Goal: Information Seeking & Learning: Learn about a topic

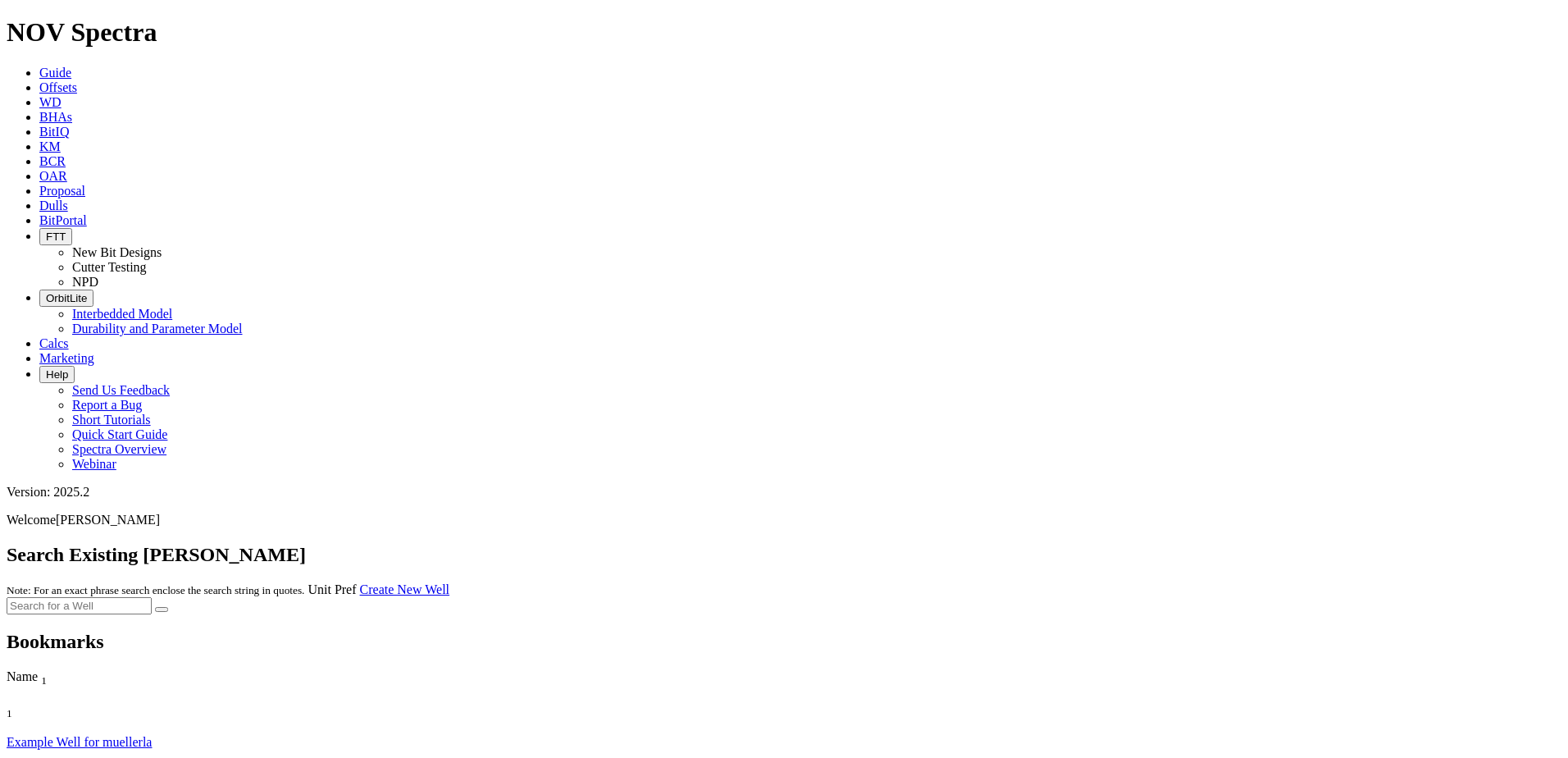
click at [957, 597] on div at bounding box center [784, 606] width 1556 height 17
click at [77, 81] on link "Offsets" at bounding box center [57, 87] width 37 height 14
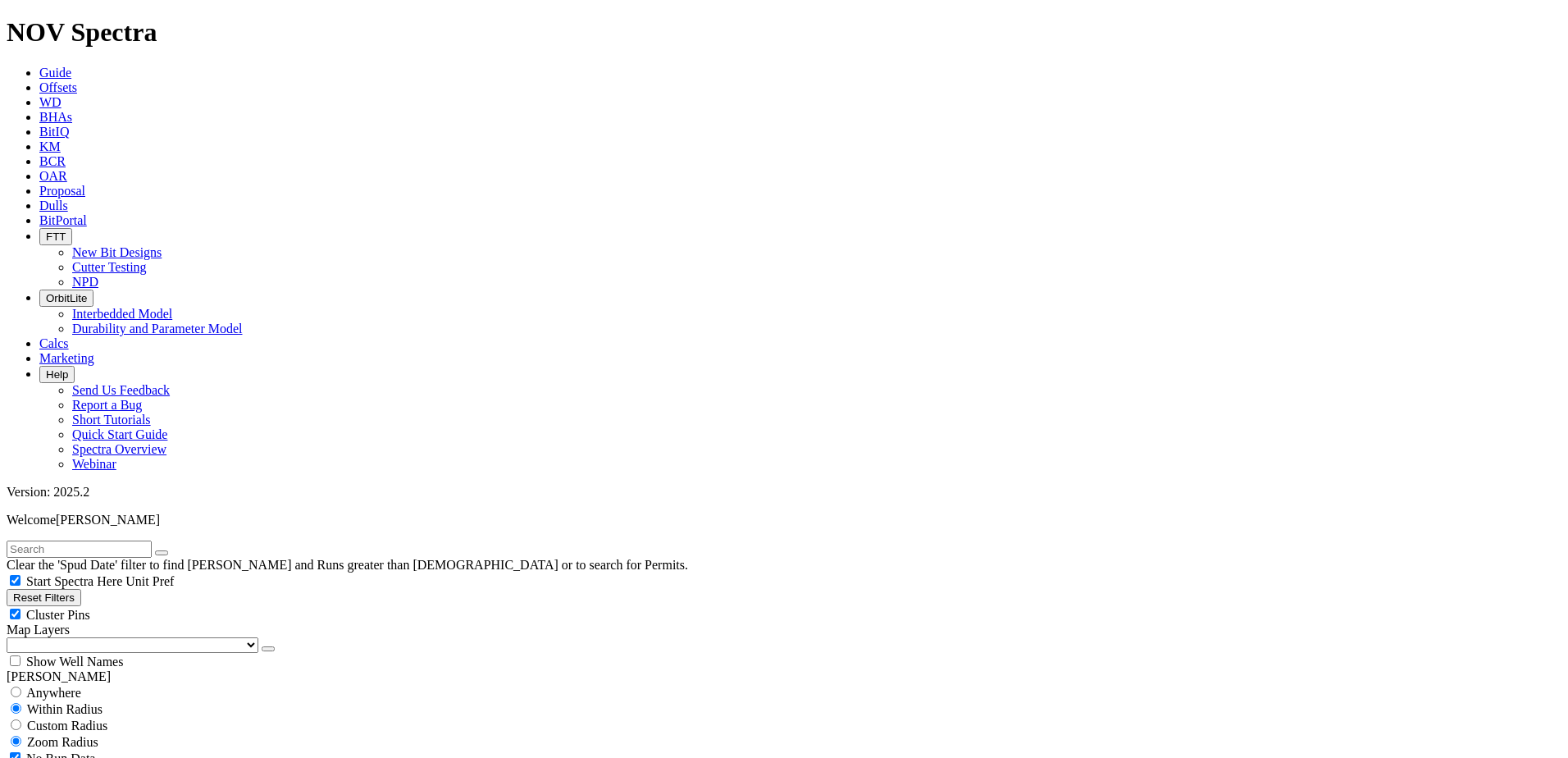
click at [151, 541] on input "text" at bounding box center [79, 549] width 146 height 17
type input "bell farms"
click at [171, 551] on button "submit" at bounding box center [178, 553] width 13 height 5
type input "[DATE]"
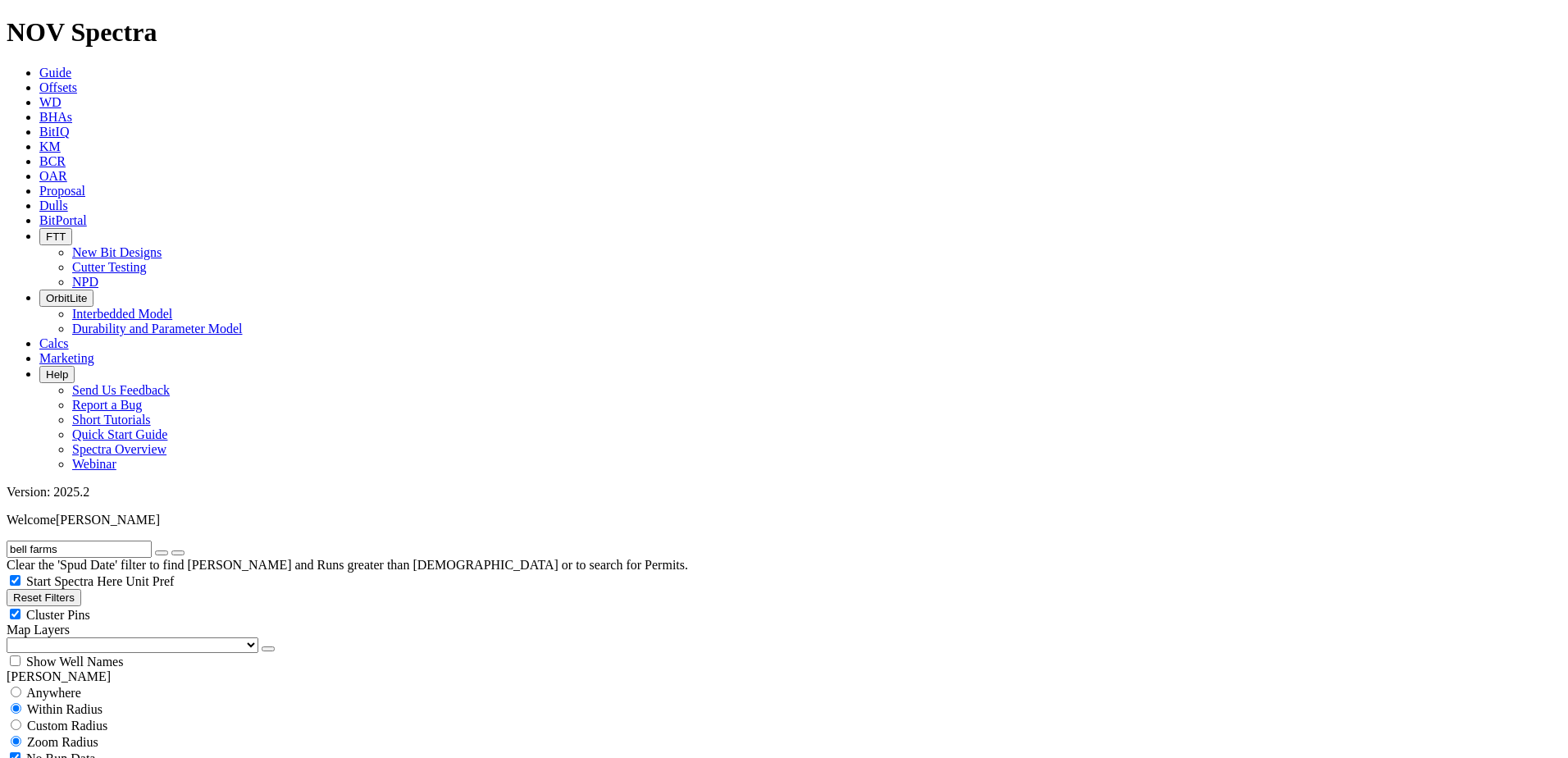
click at [115, 541] on input "bell farms" at bounding box center [79, 549] width 146 height 17
click at [171, 551] on button "submit" at bounding box center [178, 553] width 13 height 5
drag, startPoint x: 53, startPoint y: 604, endPoint x: 49, endPoint y: 614, distance: 10.8
click at [71, 541] on input "bell" at bounding box center [79, 549] width 146 height 17
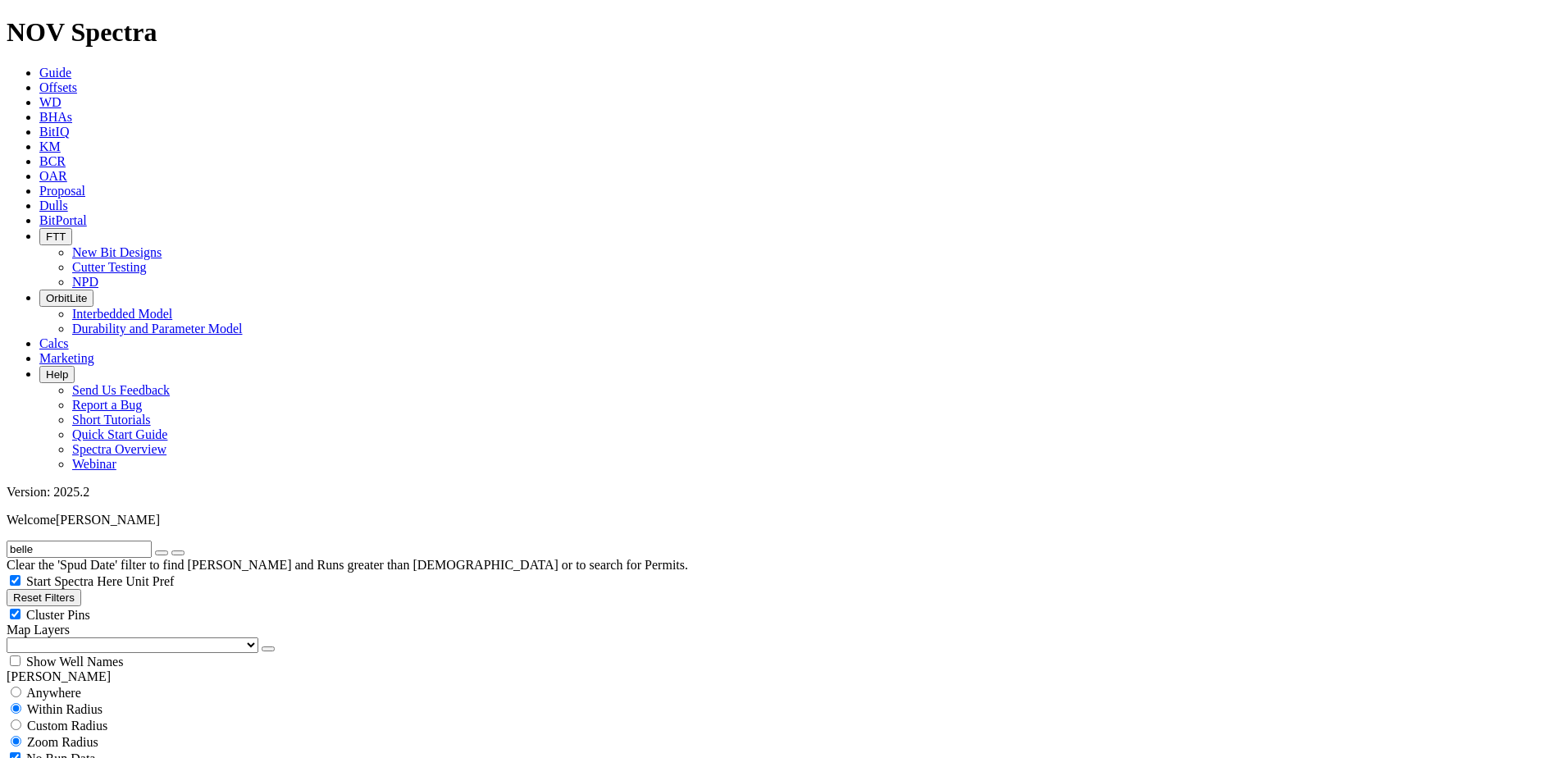
scroll to position [328, 0]
type input "belle"
click at [161, 553] on icon "button" at bounding box center [161, 553] width 0 height 0
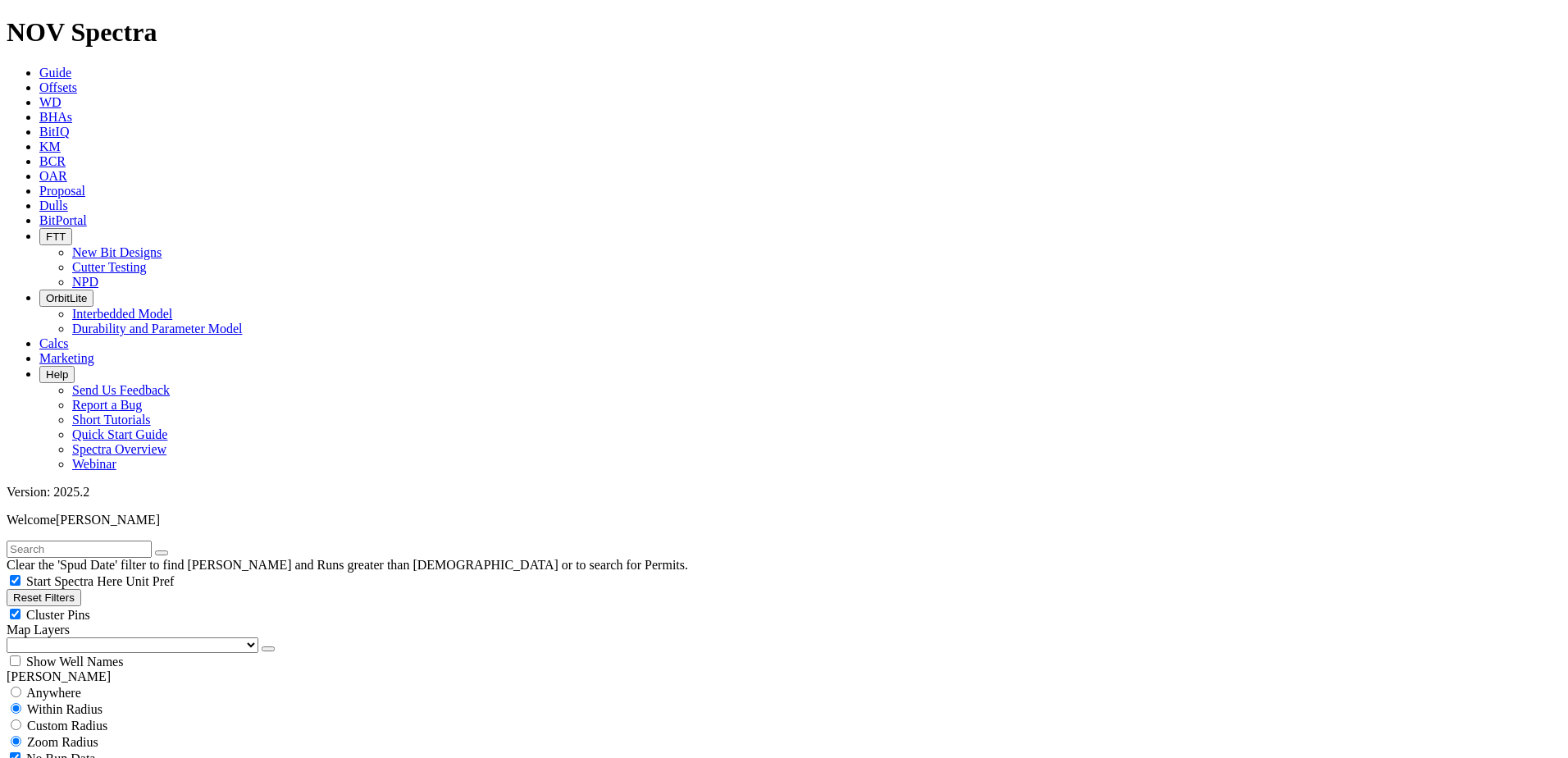
click at [87, 541] on input "text" at bounding box center [79, 549] width 146 height 17
type input "fiu"
click at [171, 551] on button "submit" at bounding box center [178, 553] width 13 height 5
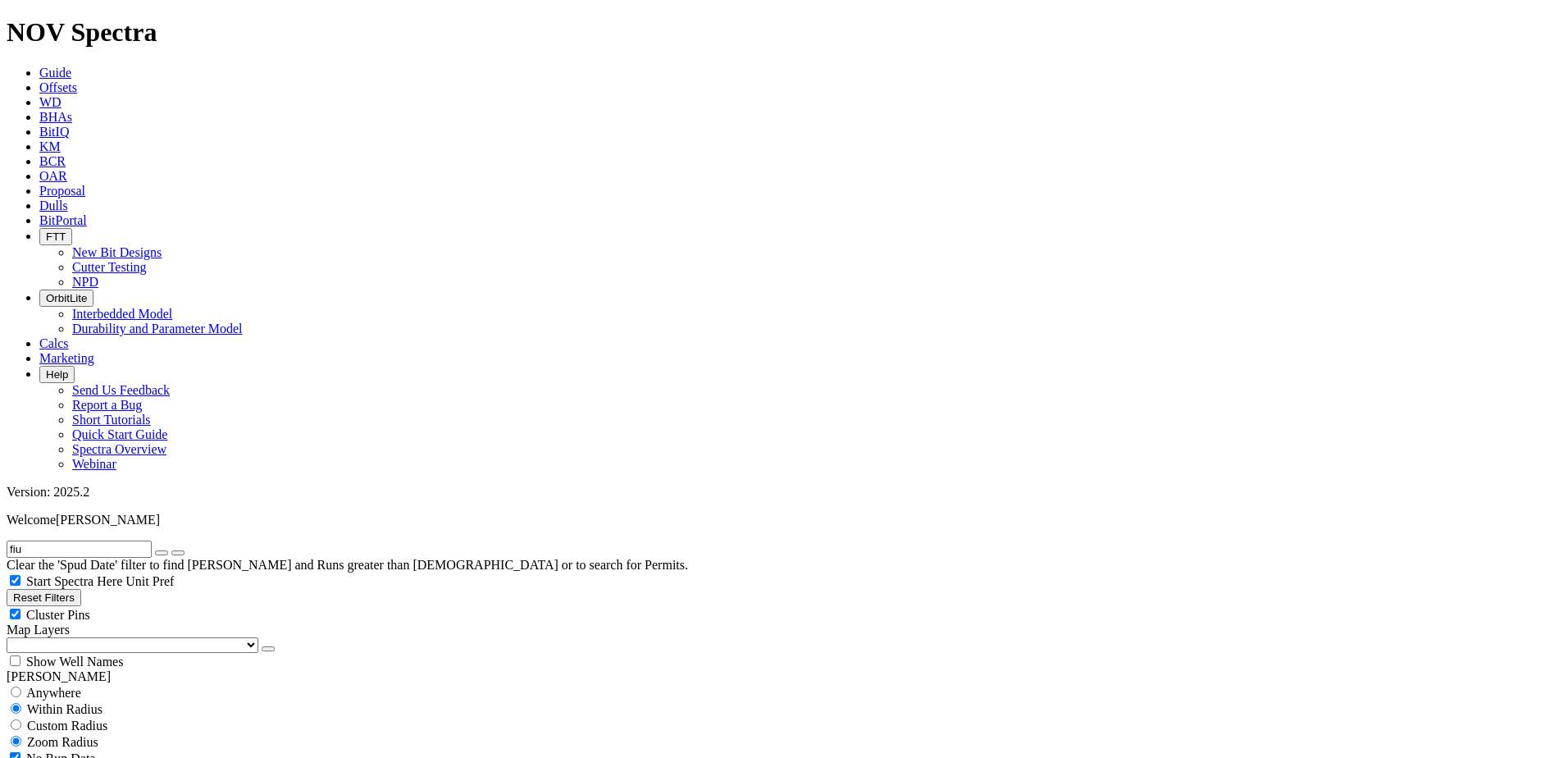
scroll to position [82, 0]
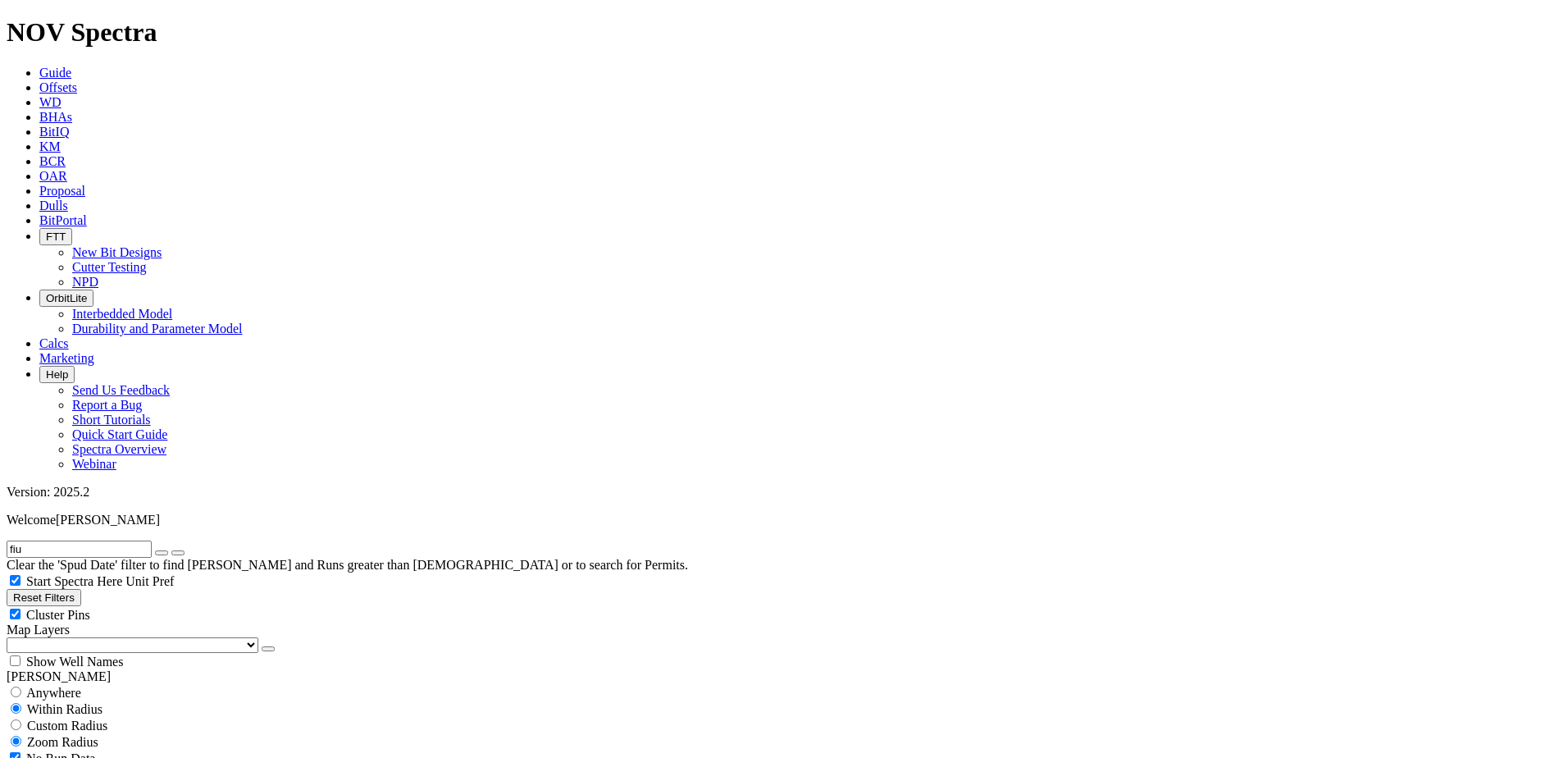
click at [99, 719] on span "Custom Radius" at bounding box center [67, 726] width 81 height 14
radio input "true"
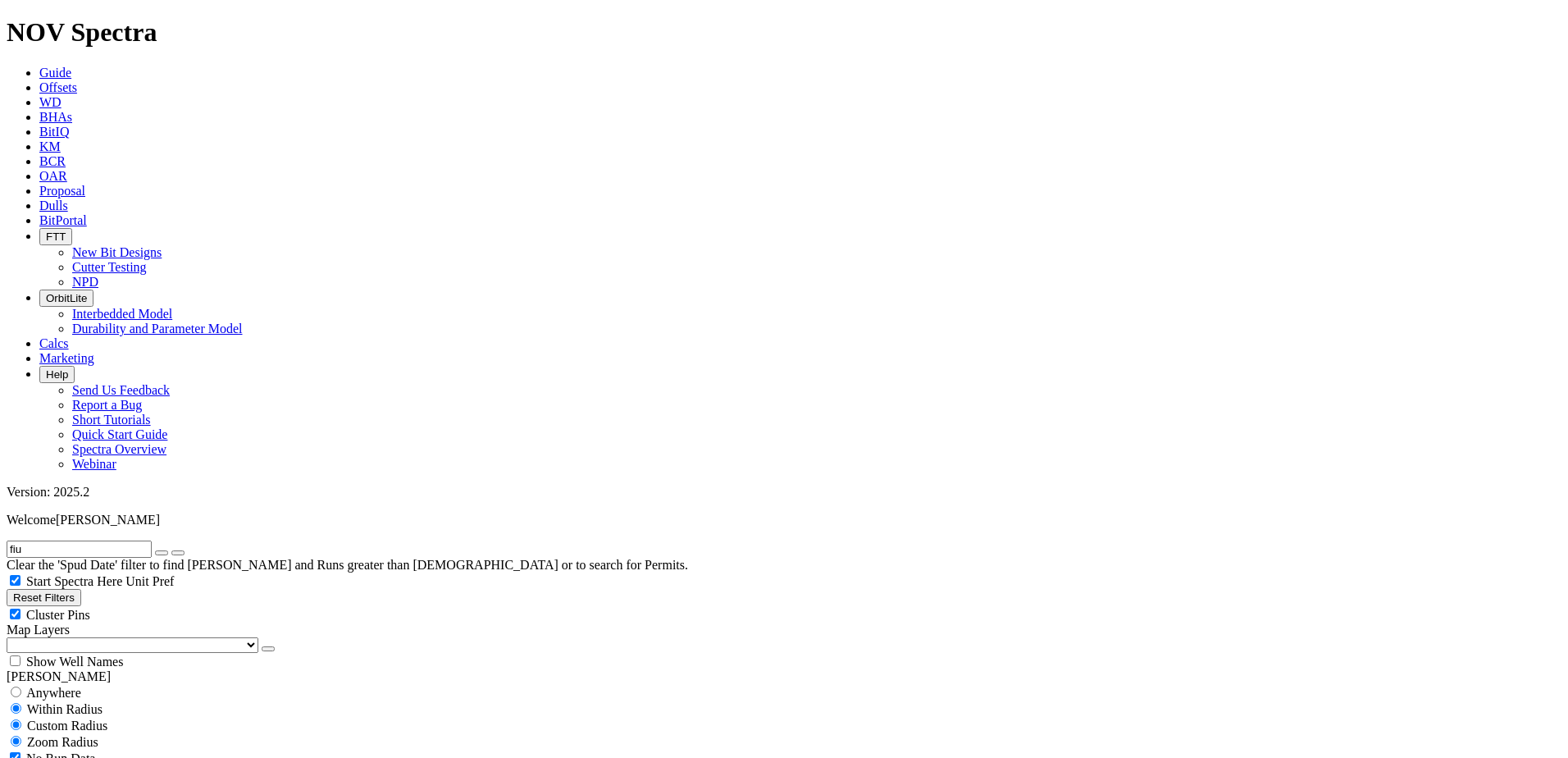
radio input "false"
click at [124, 750] on input "number" at bounding box center [79, 758] width 146 height 17
drag, startPoint x: 110, startPoint y: 307, endPoint x: 161, endPoint y: 310, distance: 51.1
click at [161, 750] on div "10 Miles Kilometers" at bounding box center [784, 766] width 1556 height 34
type input "20"
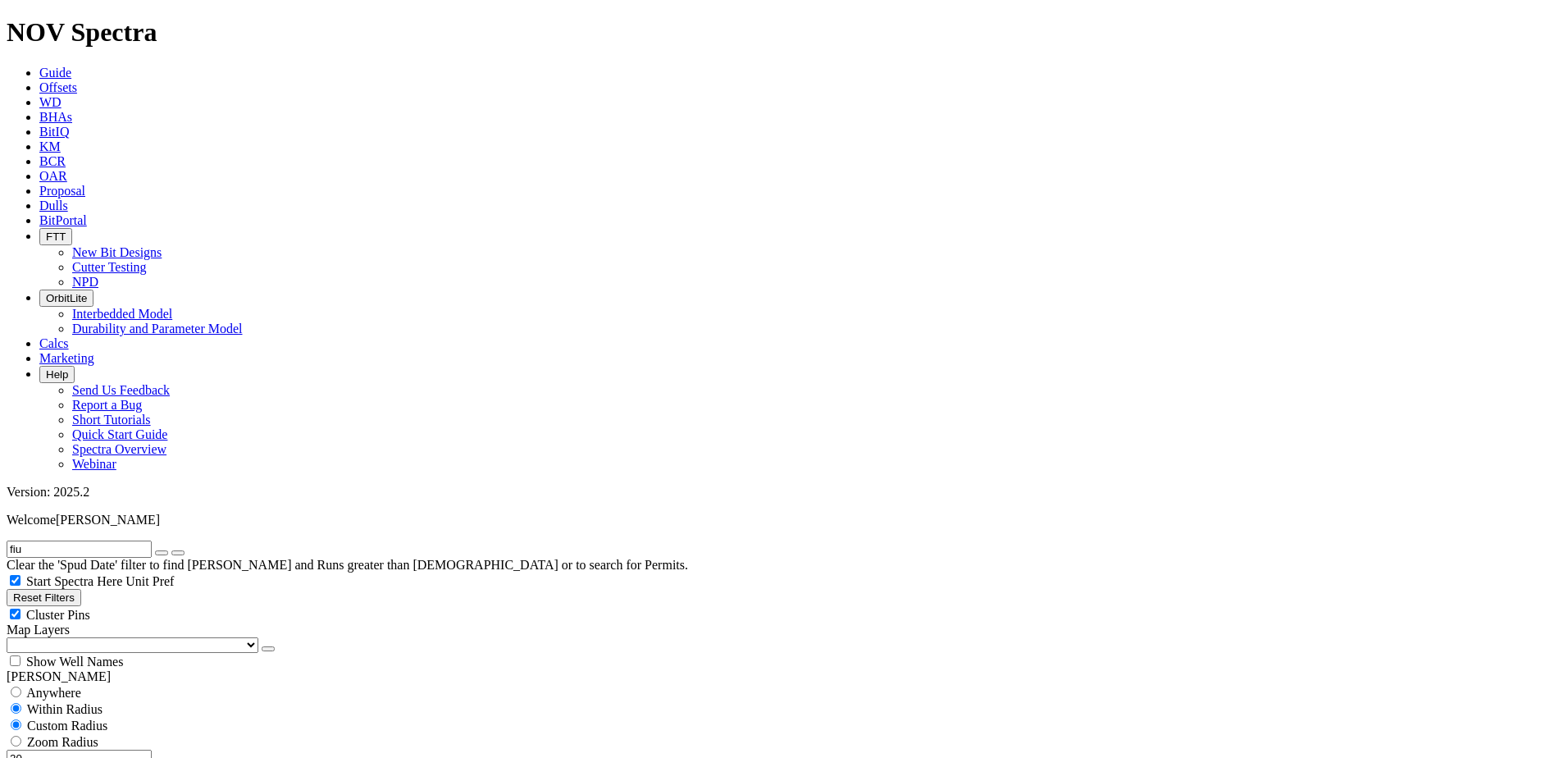
scroll to position [574, 0]
drag, startPoint x: 64, startPoint y: 507, endPoint x: 60, endPoint y: 514, distance: 8.1
select select "12.25"
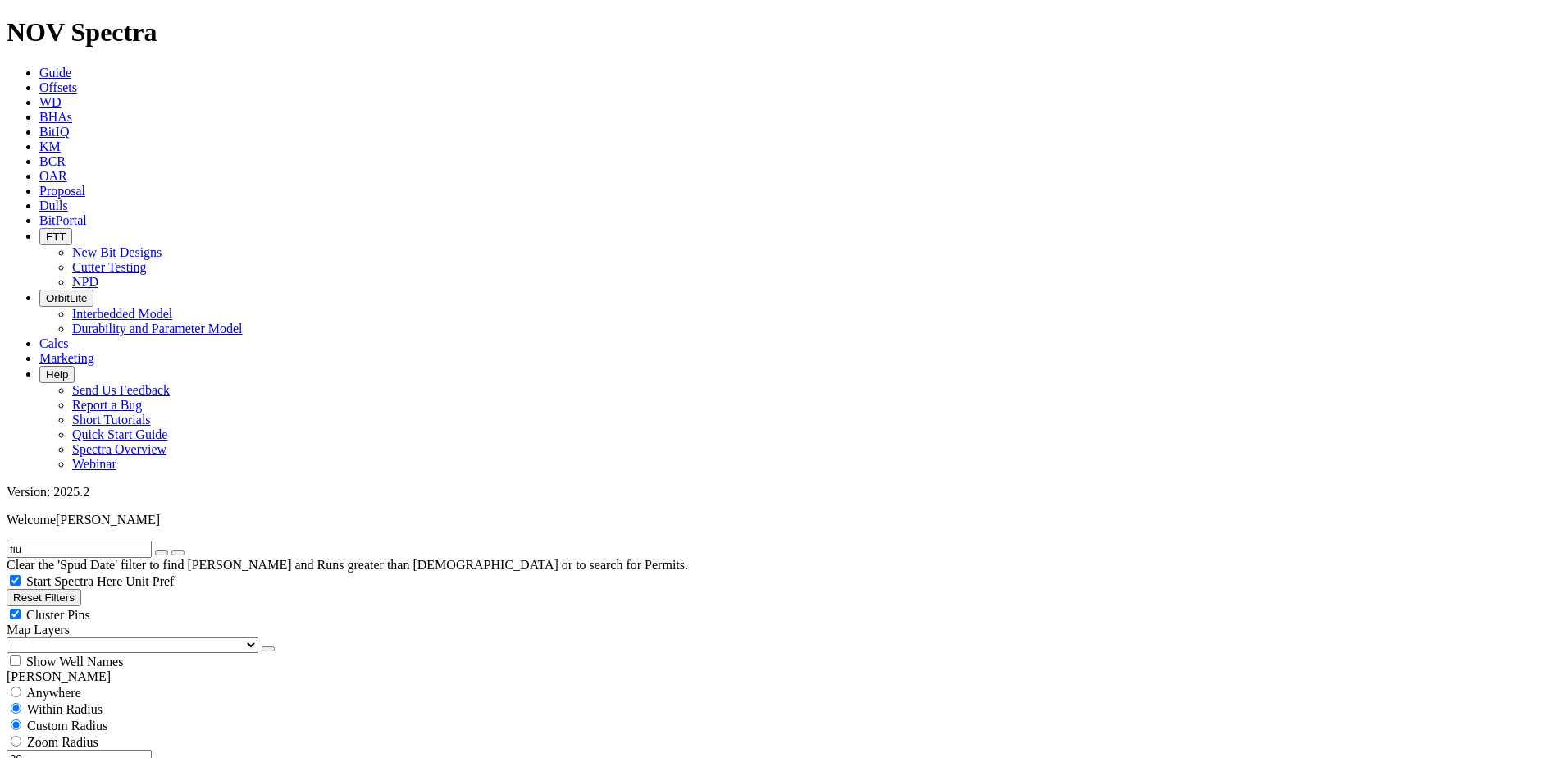
checkbox input "false"
select select "? number:12.25 ?"
type input "[DATE]"
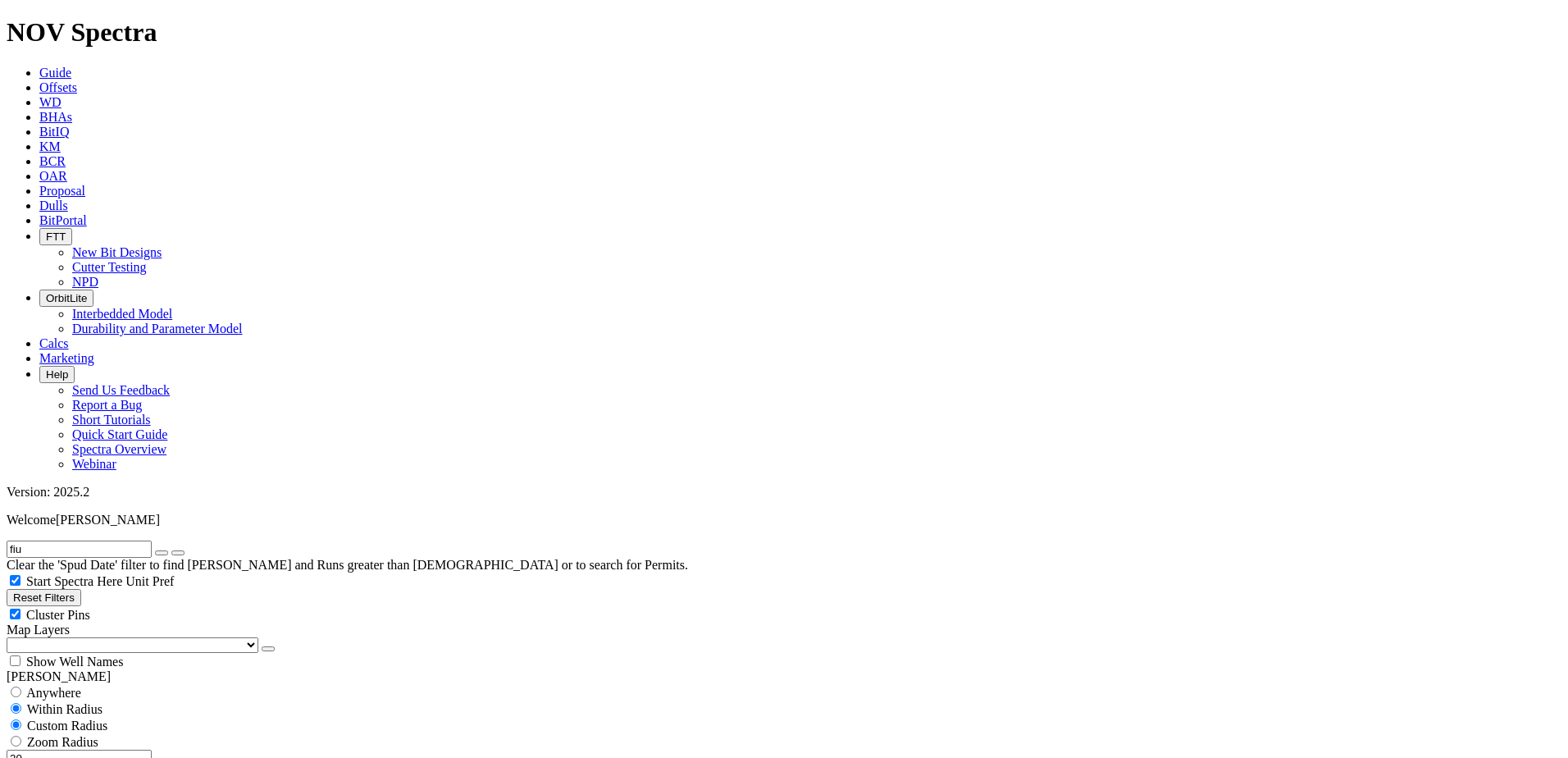
scroll to position [1526, 0]
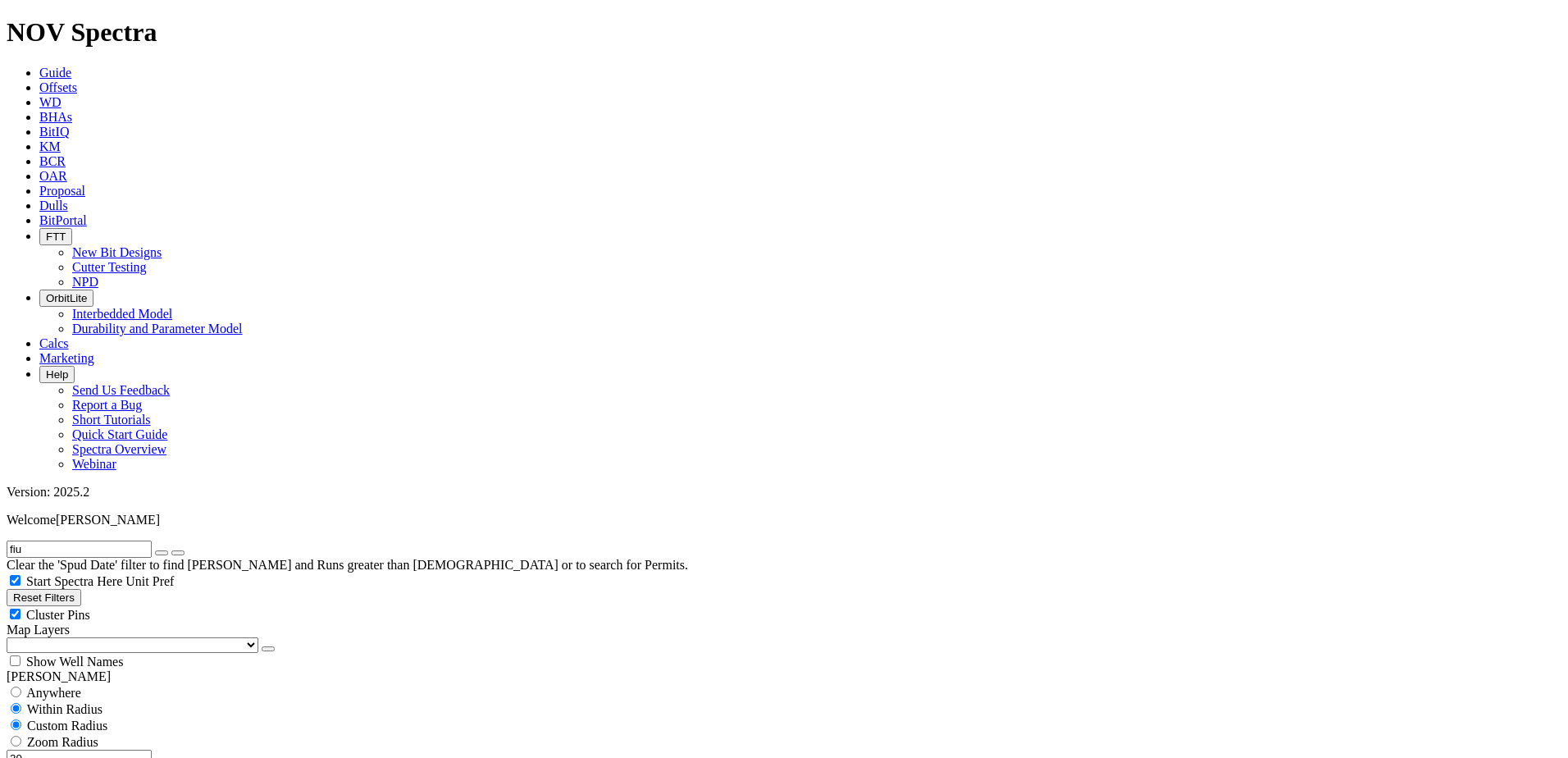
type input "2000"
type input "7500"
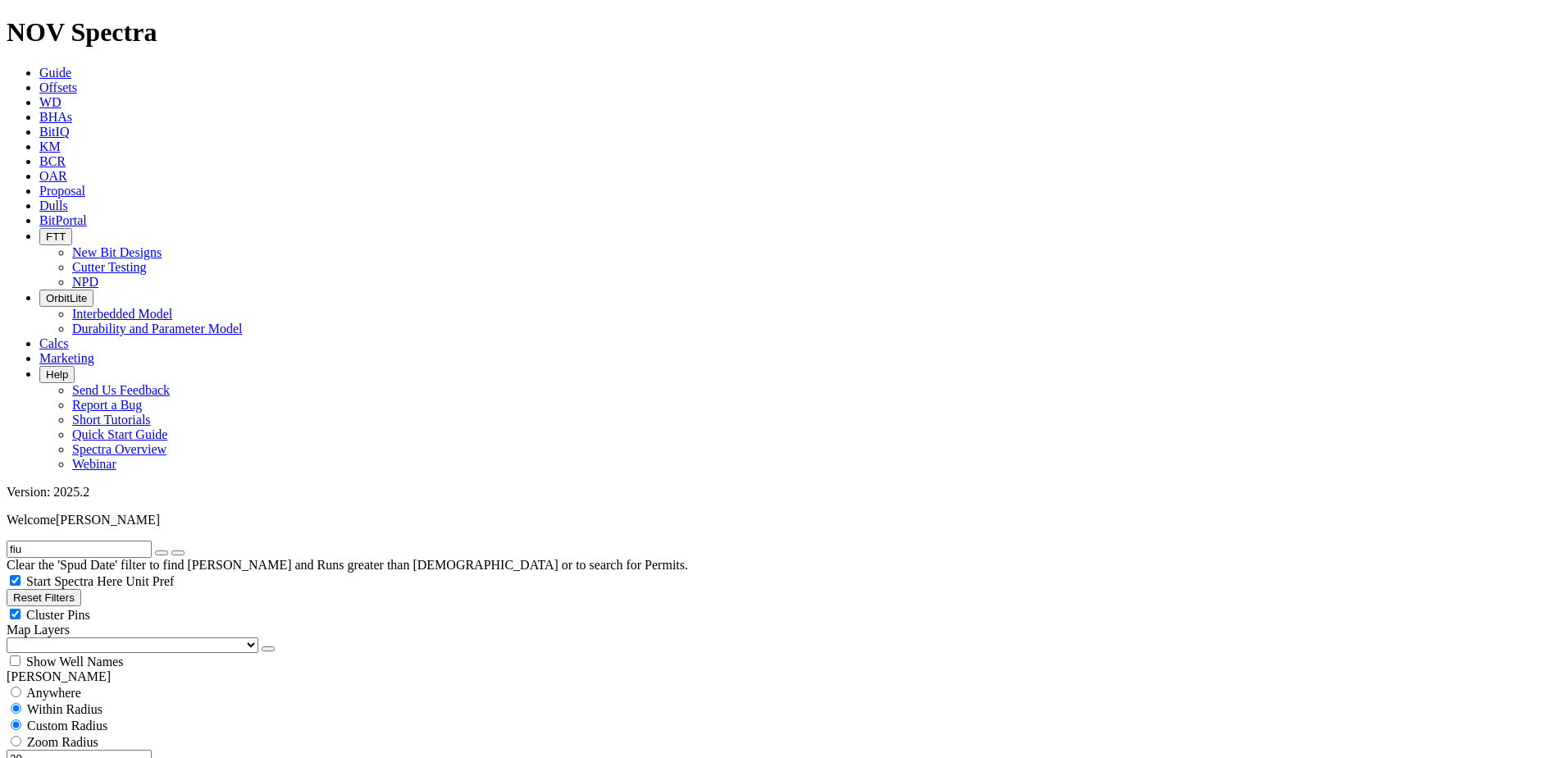
scroll to position [167, 0]
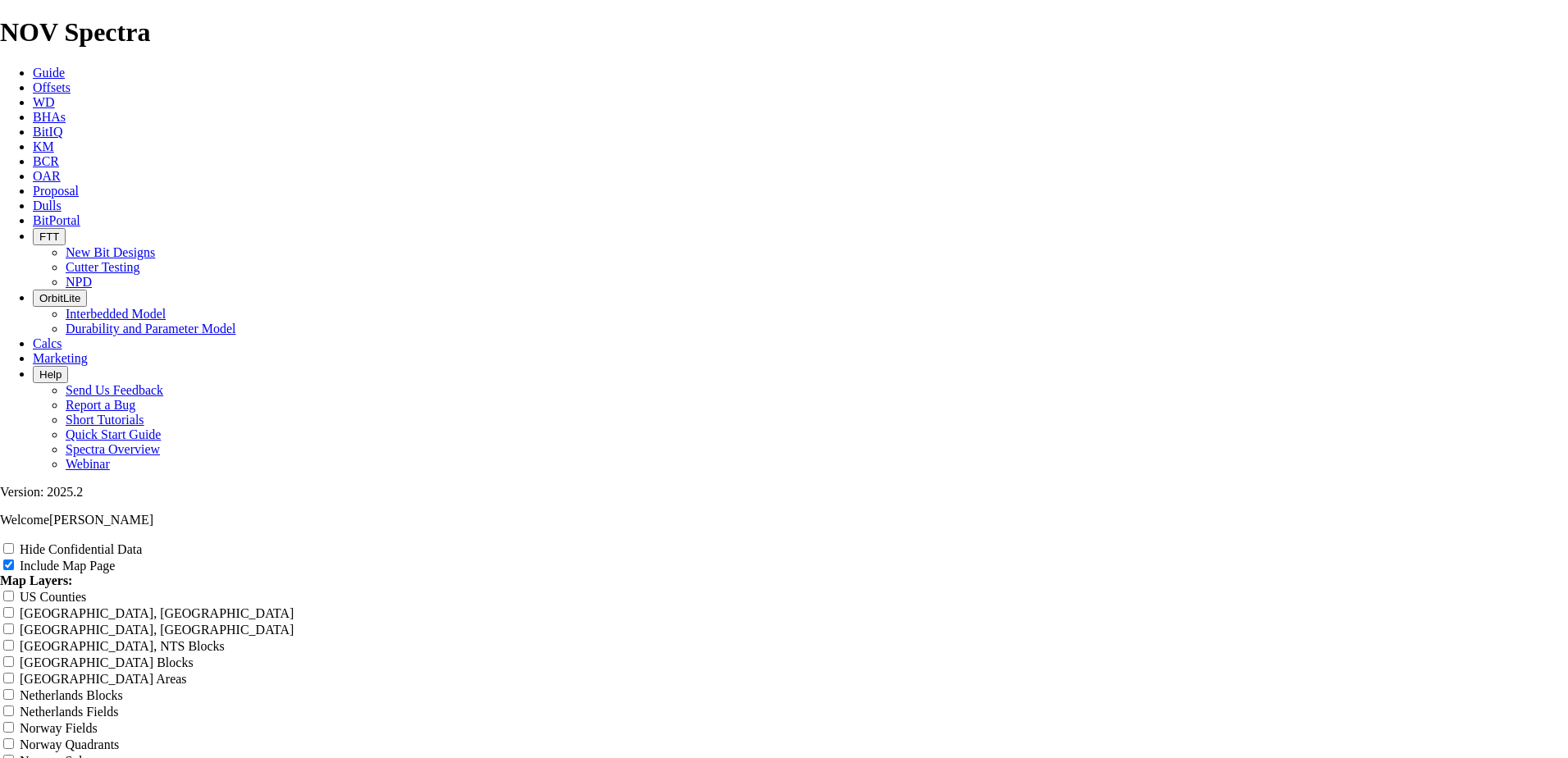
scroll to position [2051, 0]
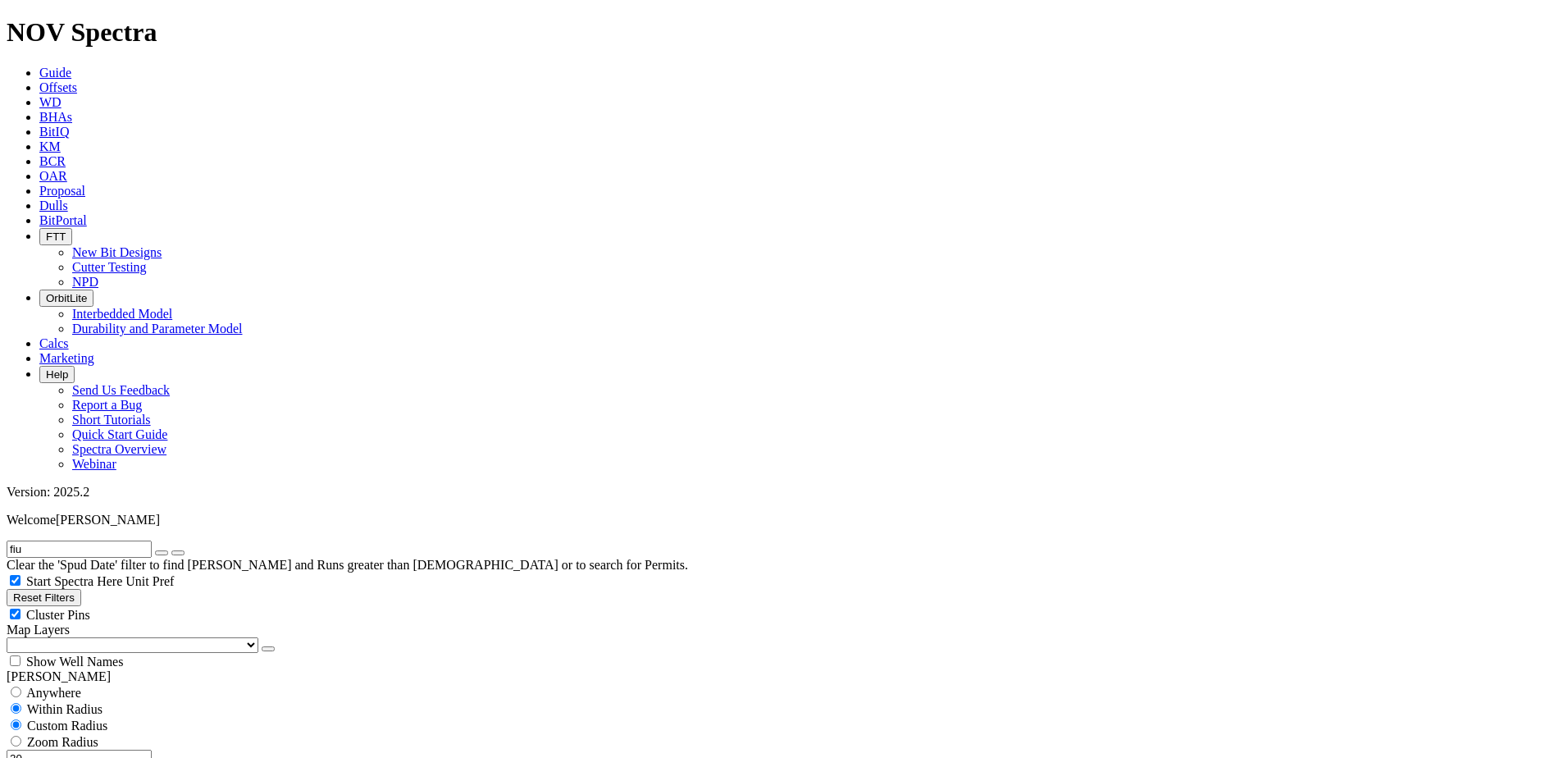
click at [161, 553] on icon "button" at bounding box center [161, 553] width 0 height 0
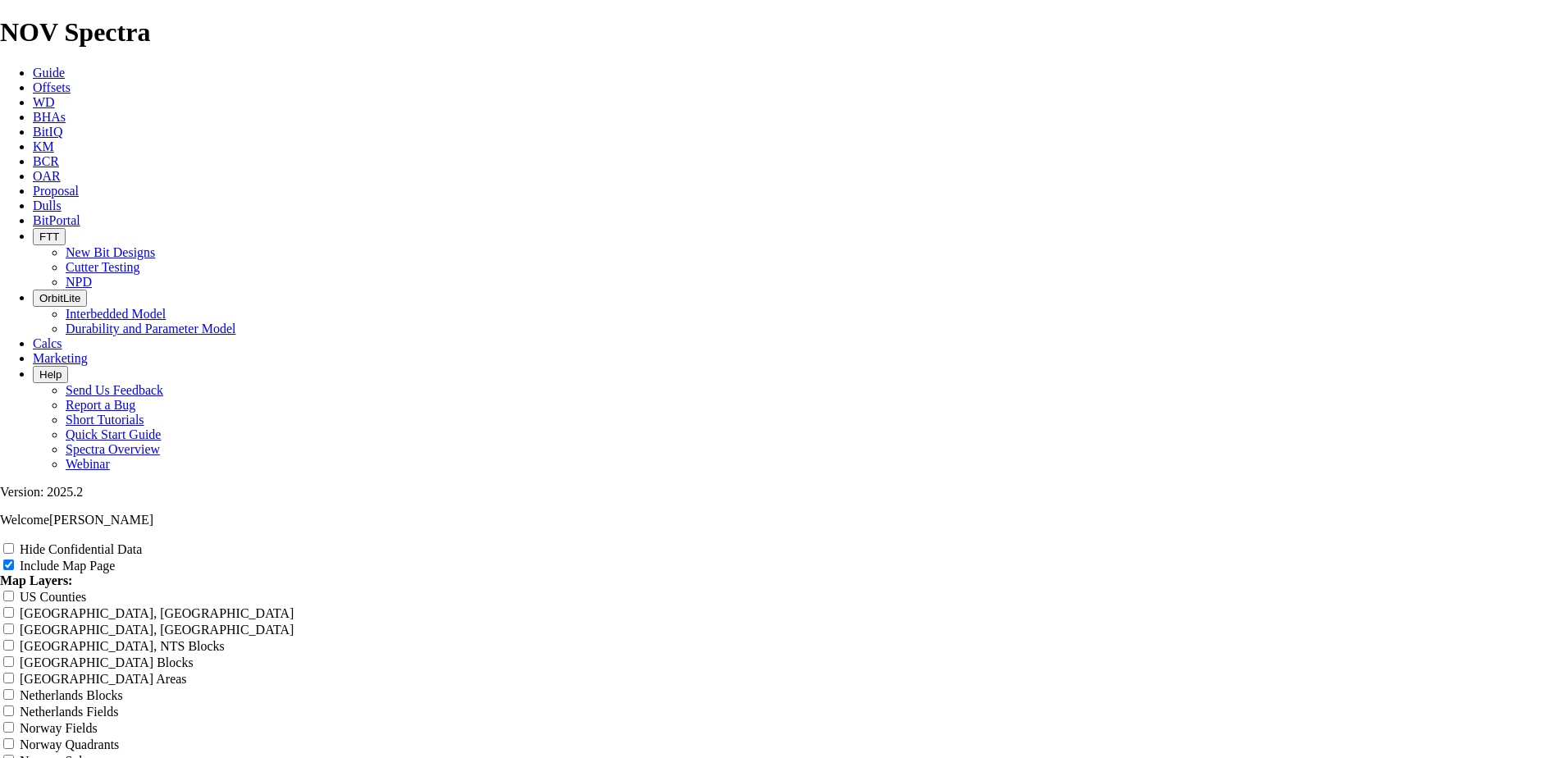
scroll to position [2051, 0]
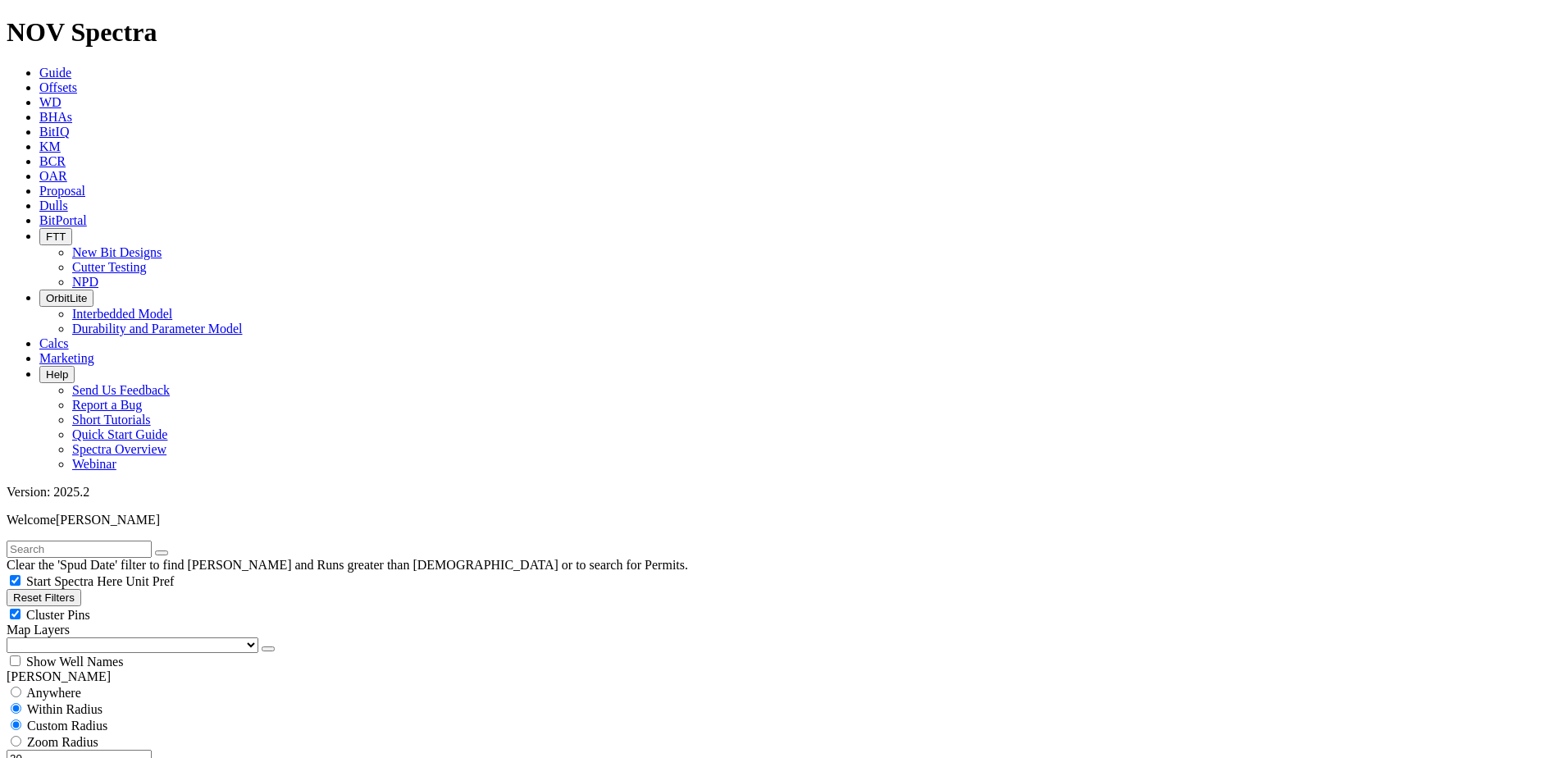
drag, startPoint x: 85, startPoint y: 557, endPoint x: 169, endPoint y: 576, distance: 86.1
type input "8000"
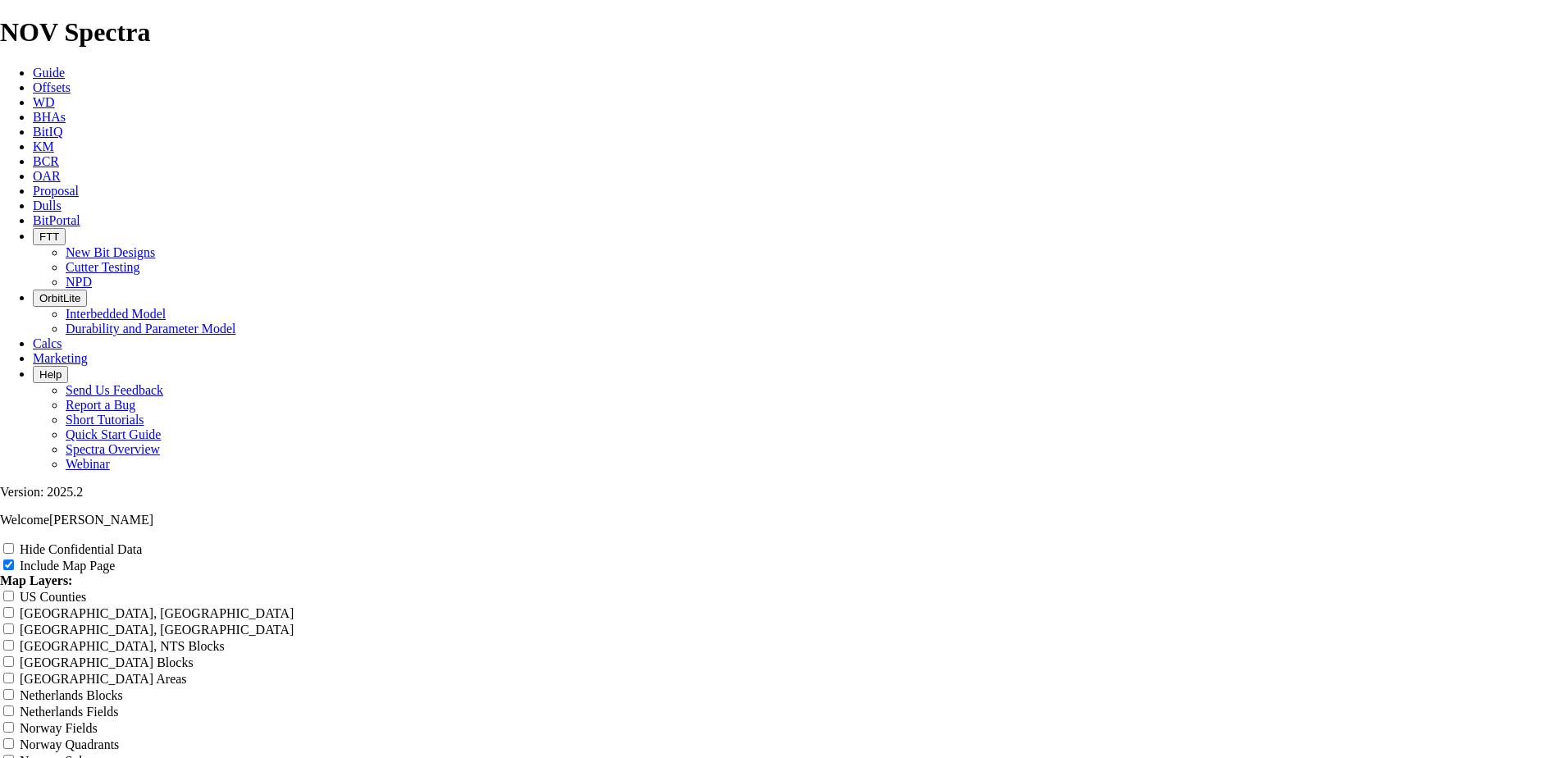
scroll to position [2051, 0]
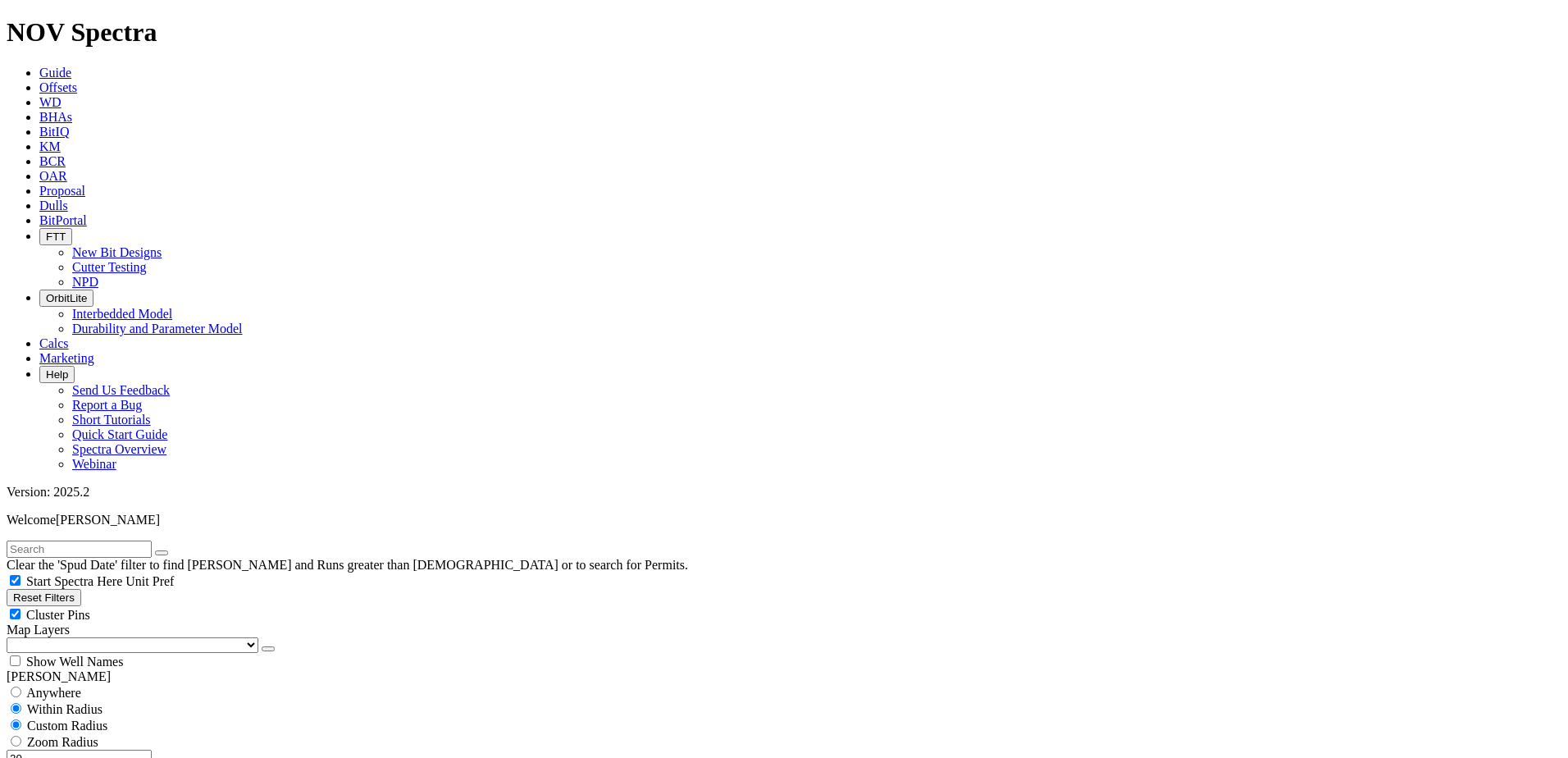
scroll to position [82, 0]
drag, startPoint x: 177, startPoint y: 606, endPoint x: 181, endPoint y: 552, distance: 54.1
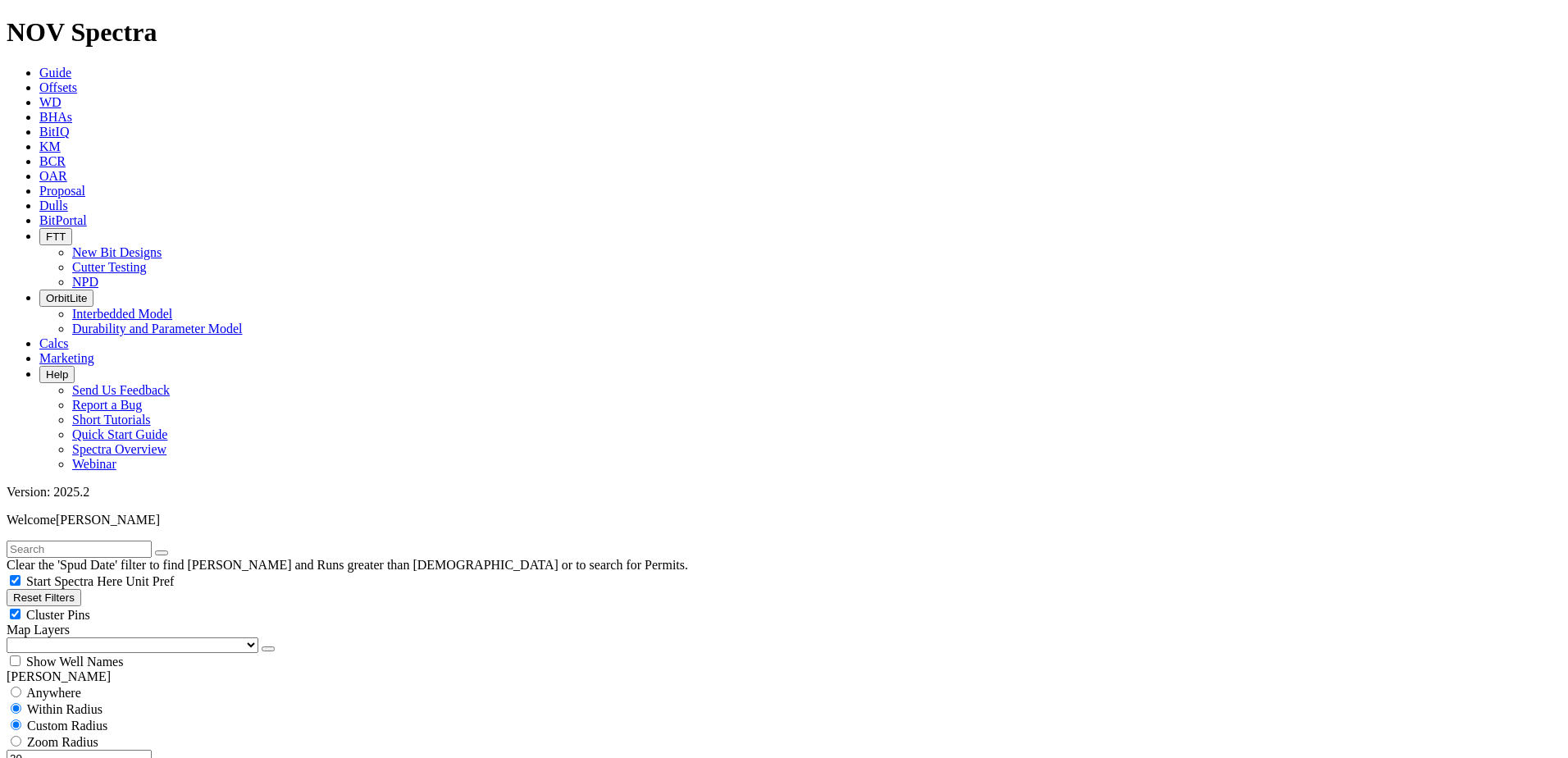
drag, startPoint x: 30, startPoint y: 432, endPoint x: 35, endPoint y: 442, distance: 11.2
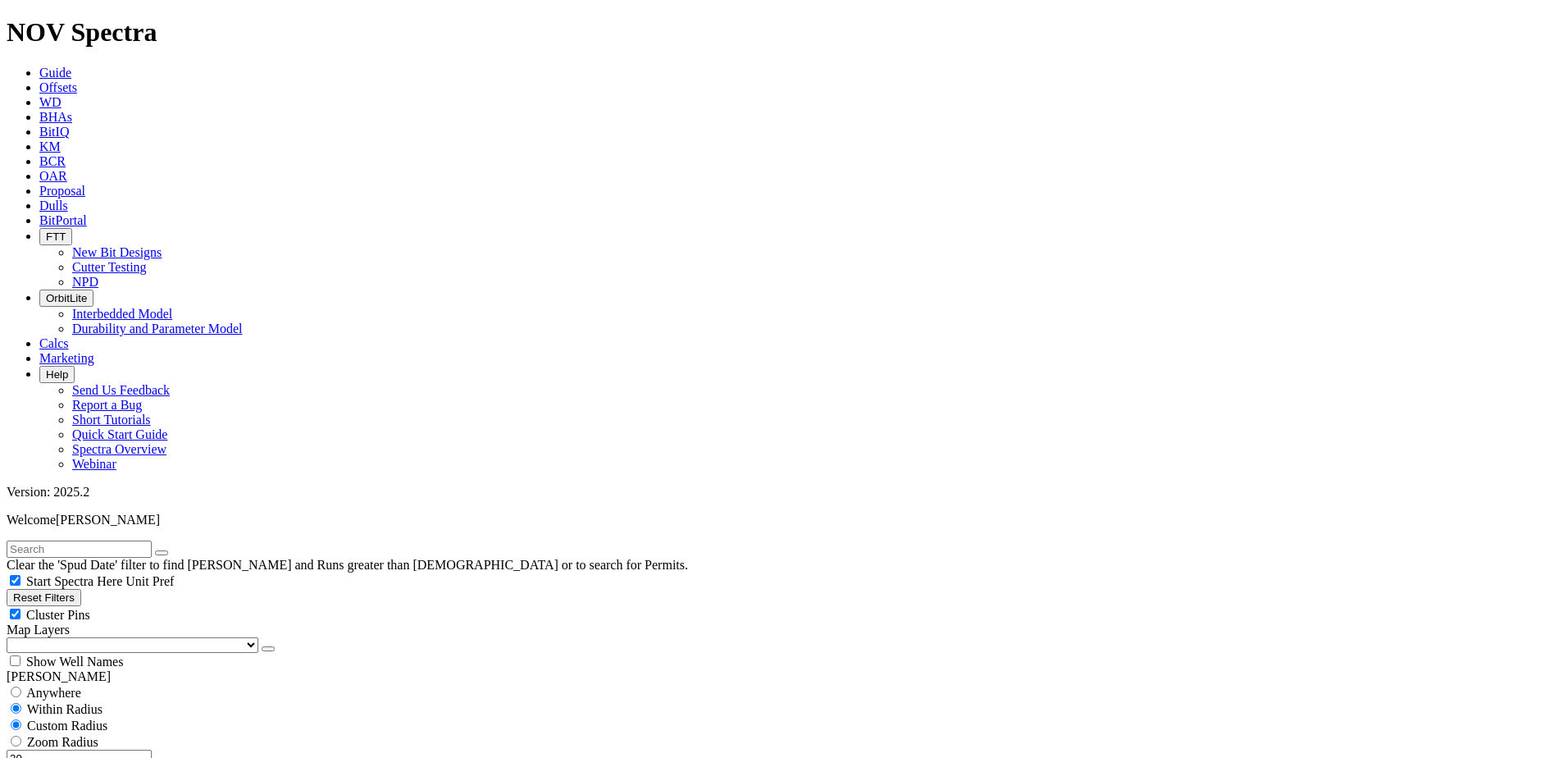
select select
type input "[DATE]"
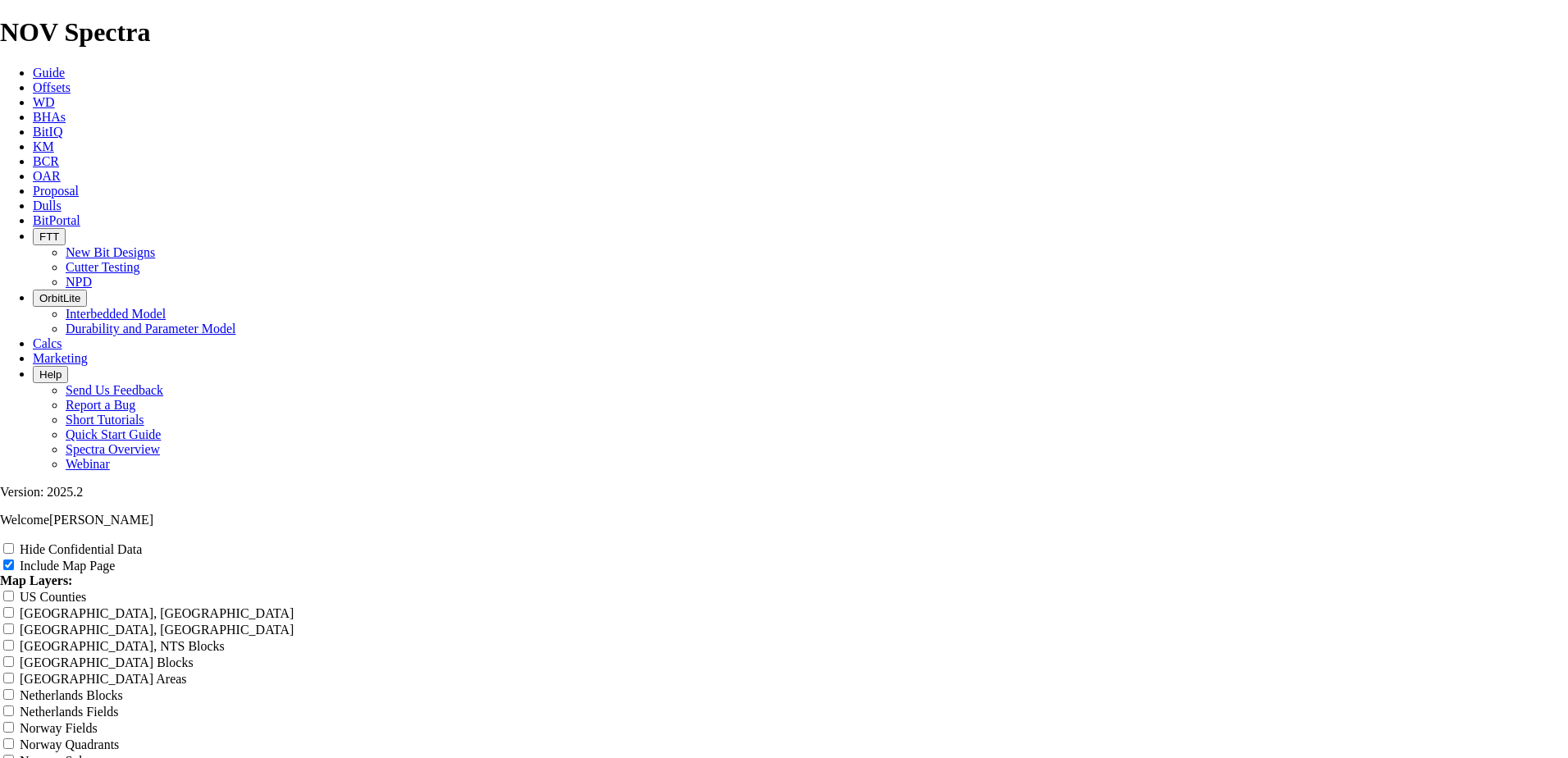
scroll to position [2461, 0]
drag, startPoint x: 206, startPoint y: 560, endPoint x: 205, endPoint y: 572, distance: 12.0
